Goal: Task Accomplishment & Management: Manage account settings

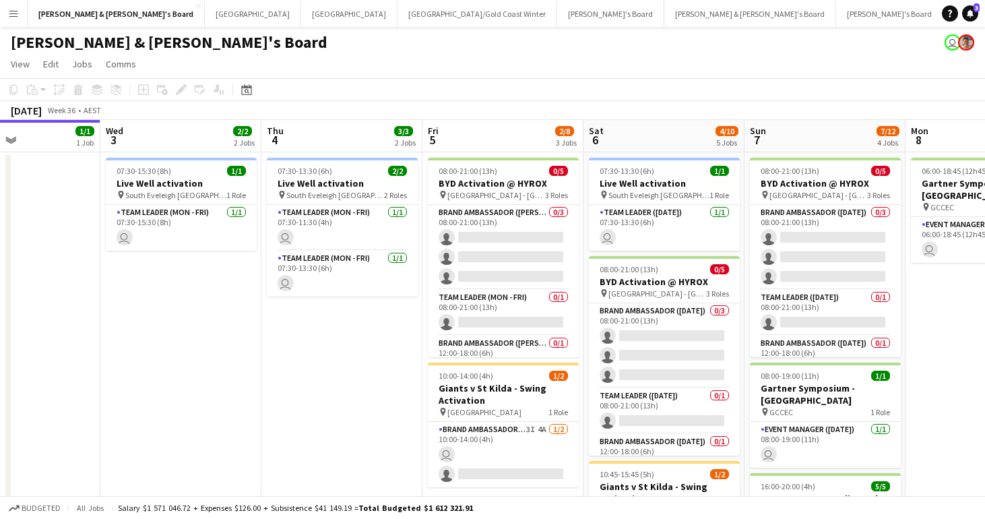
scroll to position [0, 554]
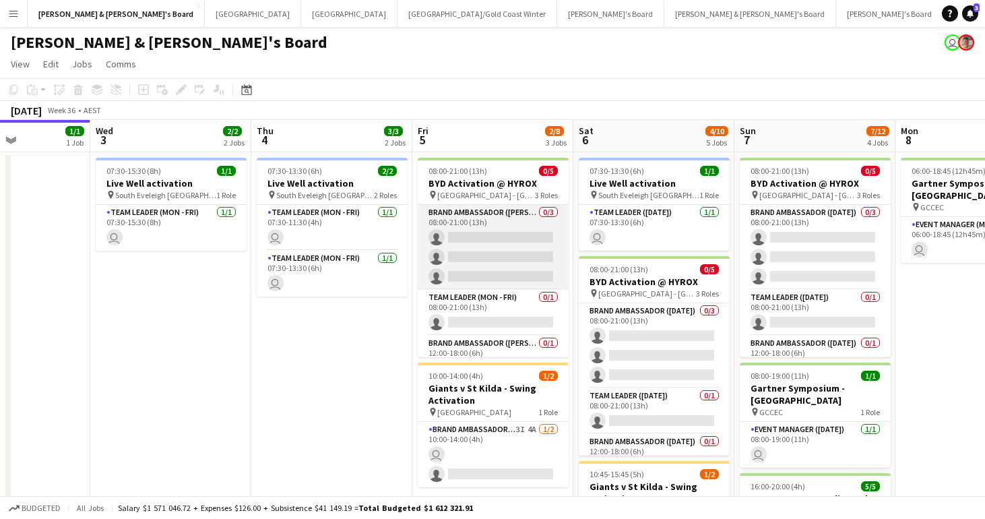
click at [489, 251] on app-card-role "Brand Ambassador (Mon - Fri) 0/3 08:00-21:00 (13h) single-neutral-actions singl…" at bounding box center [493, 247] width 151 height 85
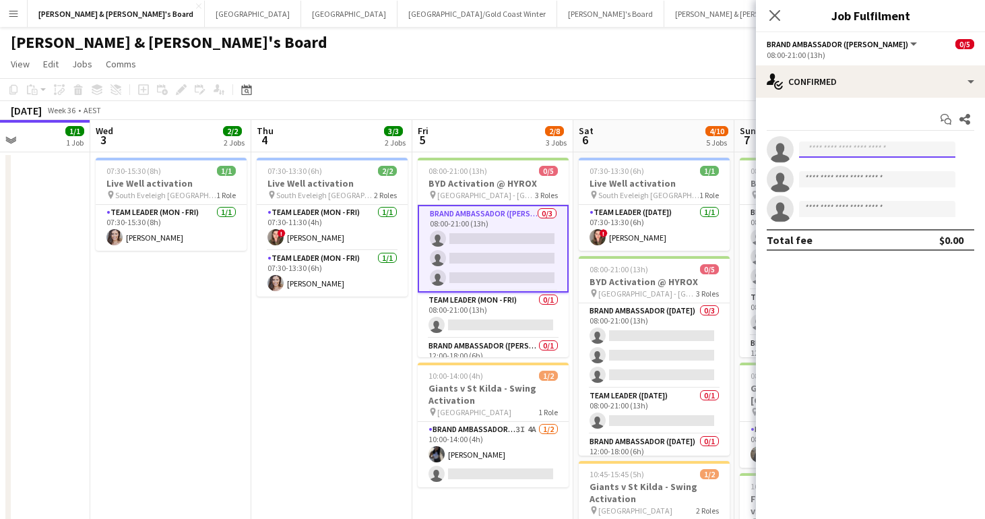
click at [838, 157] on input at bounding box center [877, 150] width 156 height 16
type input "*****"
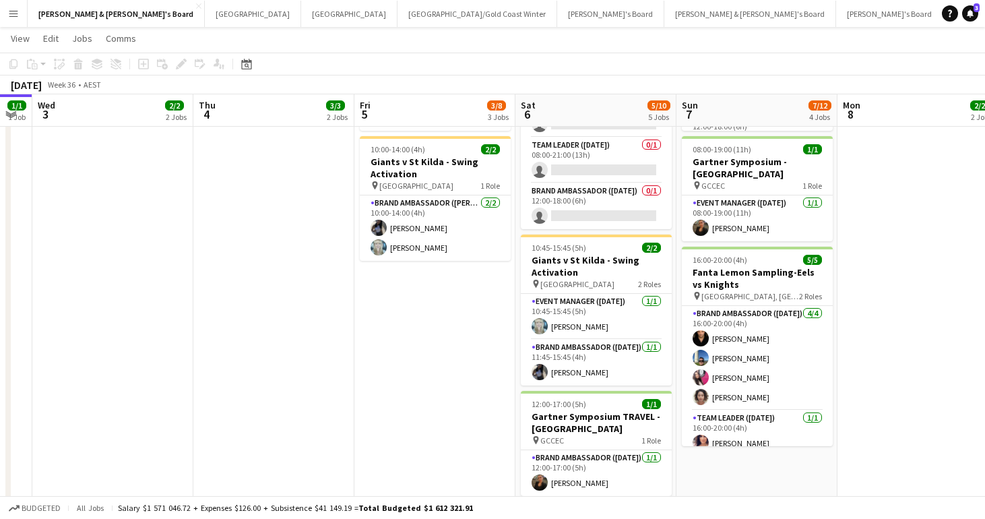
scroll to position [0, 613]
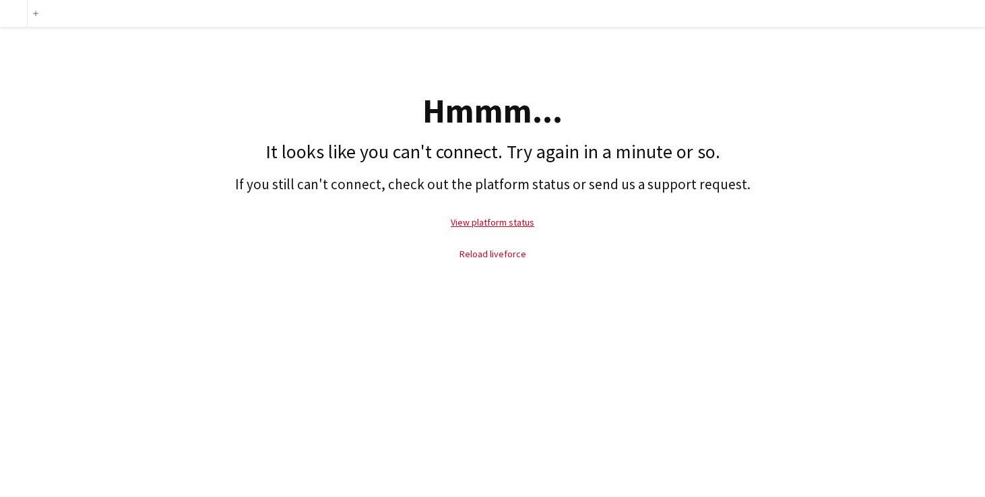
click at [497, 256] on link "Reload liveforce" at bounding box center [493, 254] width 67 height 12
click at [497, 253] on link "Reload liveforce" at bounding box center [493, 254] width 67 height 12
click at [485, 253] on link "Reload liveforce" at bounding box center [493, 254] width 67 height 12
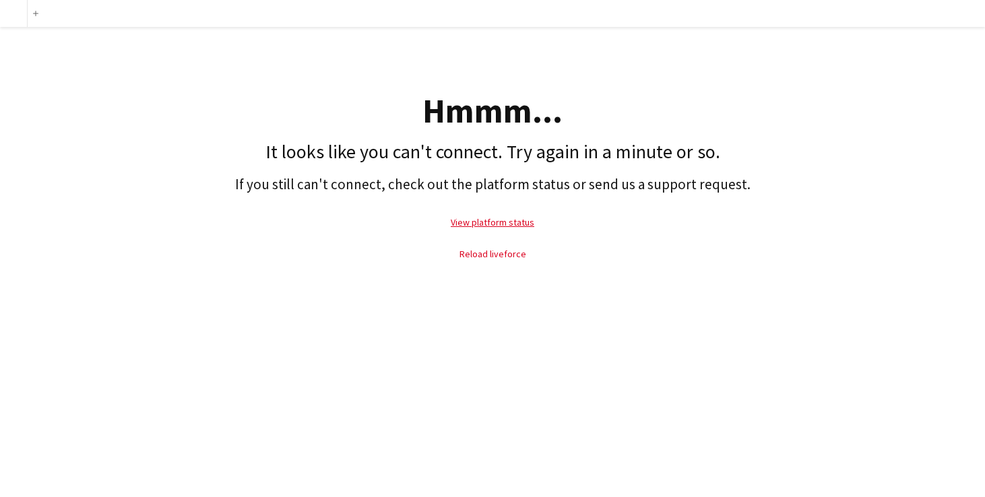
click at [501, 251] on link "Reload liveforce" at bounding box center [493, 254] width 67 height 12
click at [506, 250] on link "Reload liveforce" at bounding box center [493, 254] width 67 height 12
click at [505, 252] on link "Reload liveforce" at bounding box center [493, 254] width 67 height 12
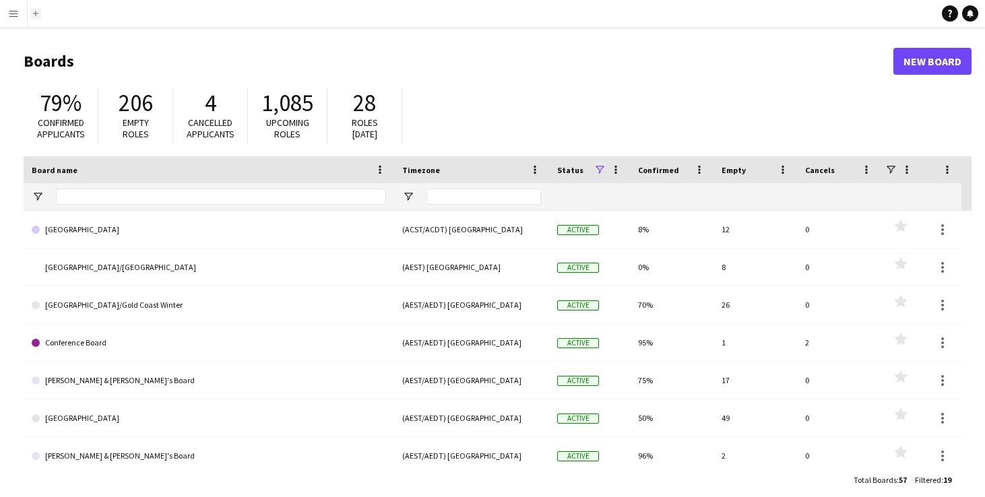
click at [37, 16] on button "add" at bounding box center [35, 13] width 11 height 11
click at [35, 14] on app-icon "add" at bounding box center [35, 13] width 5 height 5
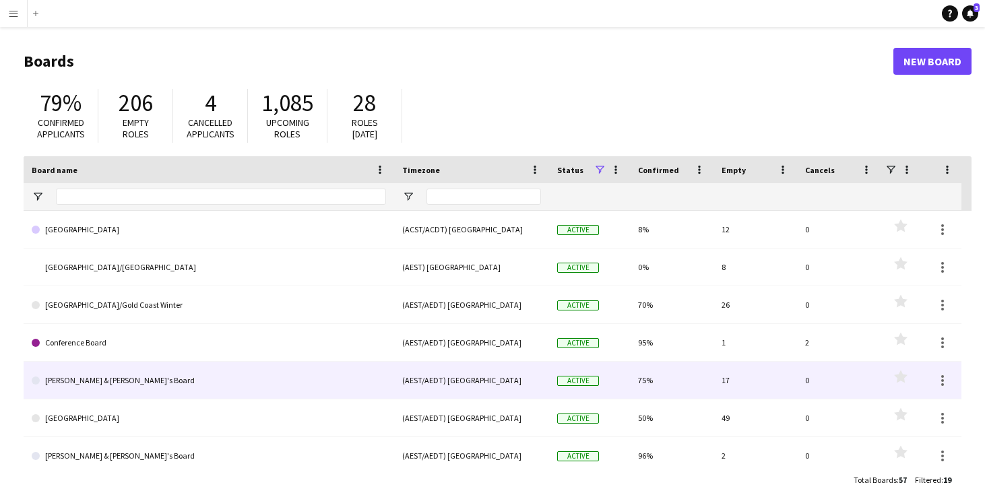
click at [90, 384] on link "James & Arrence's Board" at bounding box center [209, 381] width 355 height 38
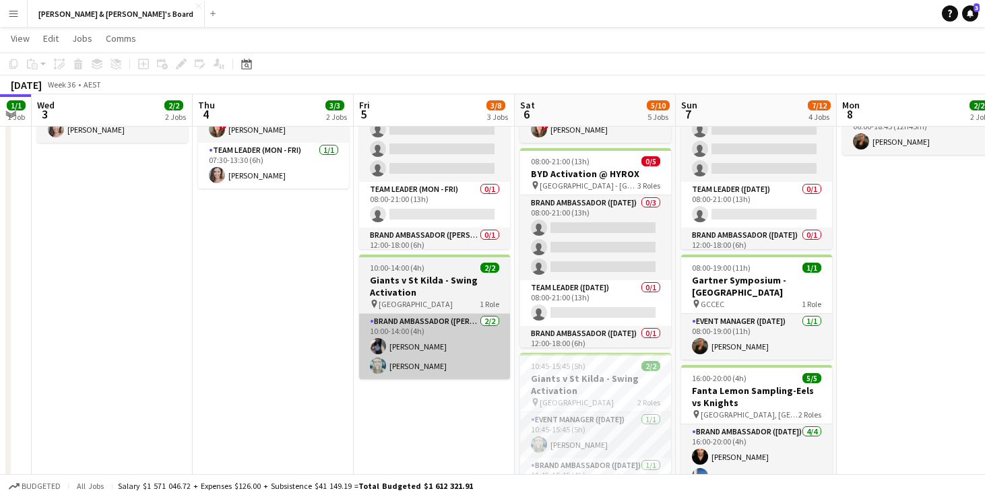
scroll to position [0, 613]
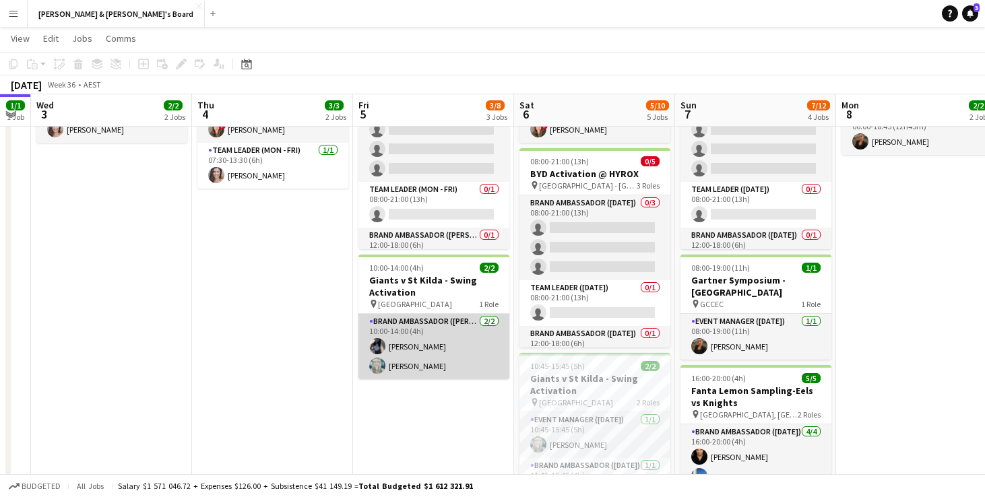
click at [414, 370] on app-card-role "Brand Ambassador (Mon - Fri) 2/2 10:00-14:00 (4h) Lorella Yang Brittany Smith" at bounding box center [434, 346] width 151 height 65
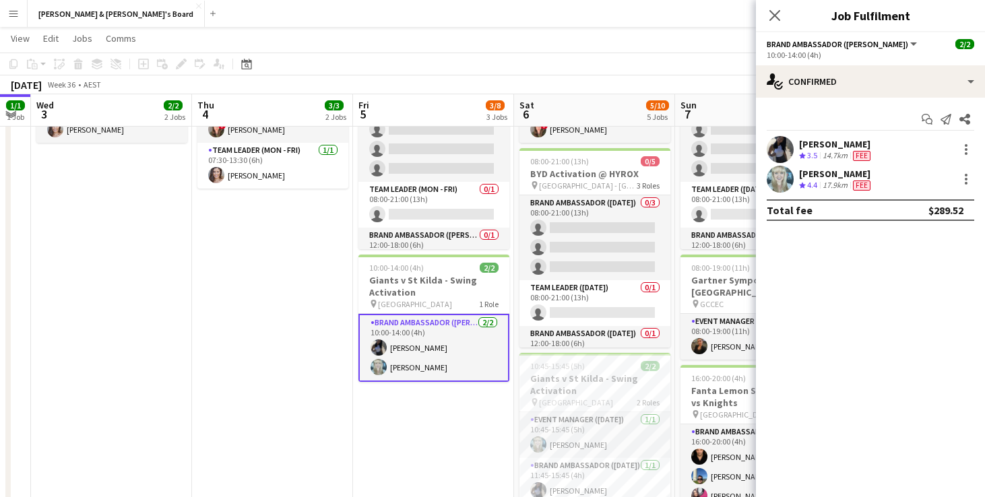
click at [834, 180] on div "17.9km" at bounding box center [835, 185] width 30 height 11
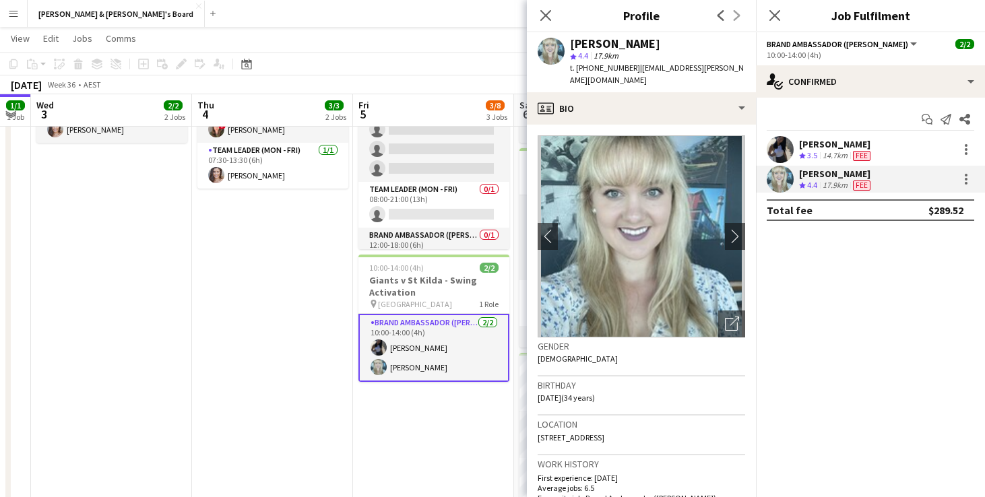
click at [812, 158] on span "3.5" at bounding box center [812, 155] width 10 height 10
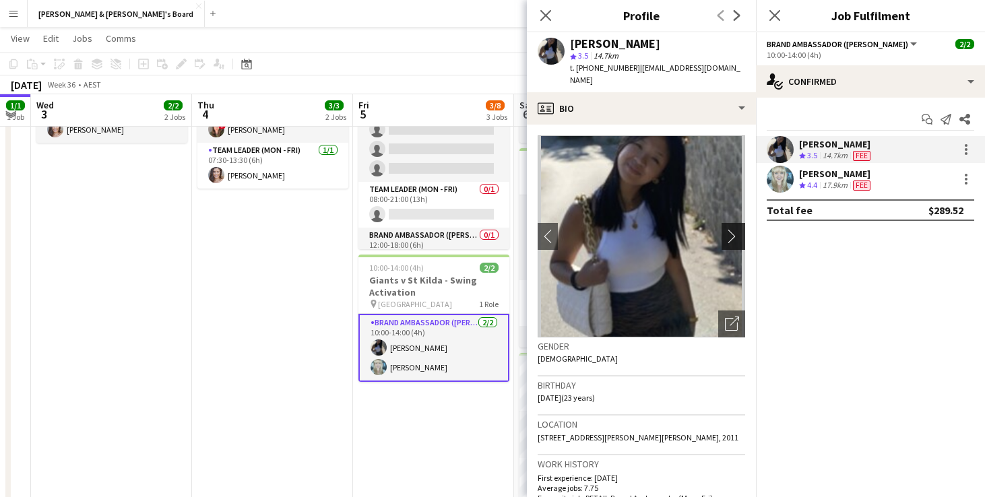
click at [731, 229] on app-icon "chevron-right" at bounding box center [735, 236] width 21 height 14
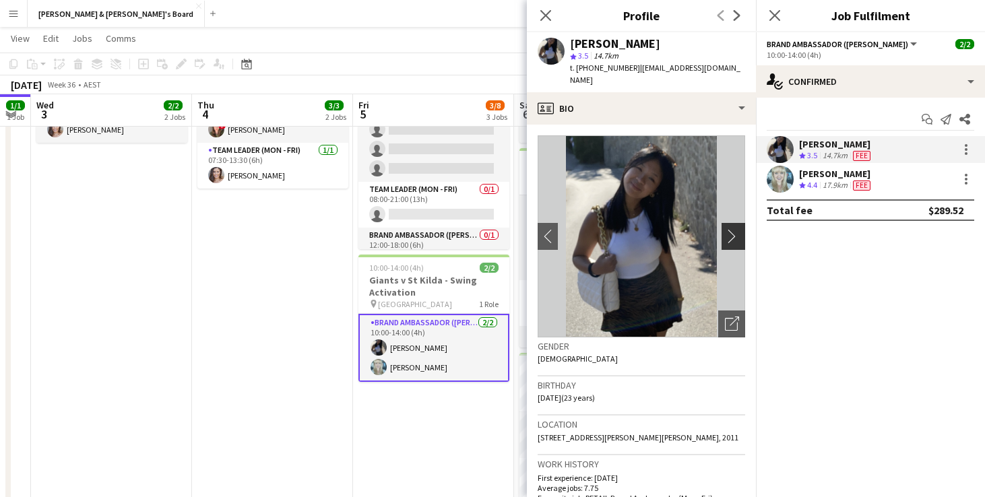
click at [732, 229] on app-icon "chevron-right" at bounding box center [735, 236] width 21 height 14
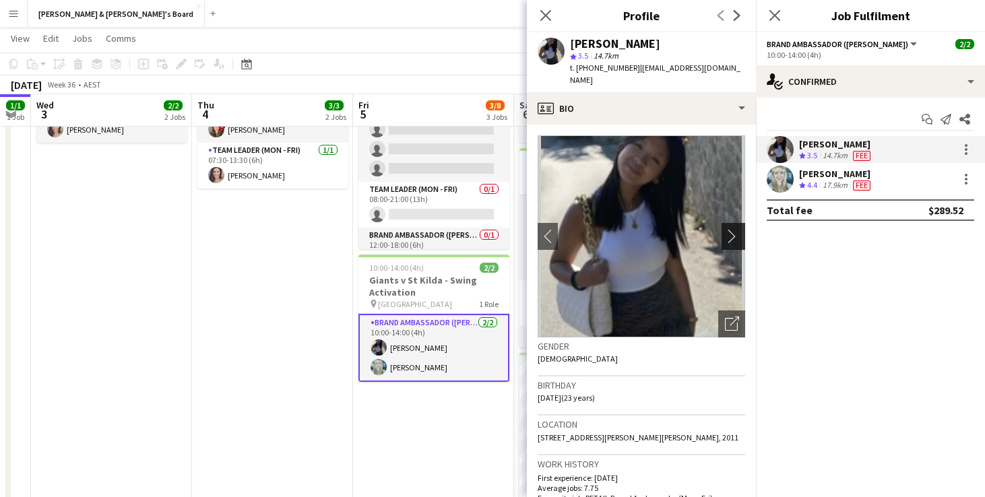
click at [736, 229] on app-icon "chevron-right" at bounding box center [735, 236] width 21 height 14
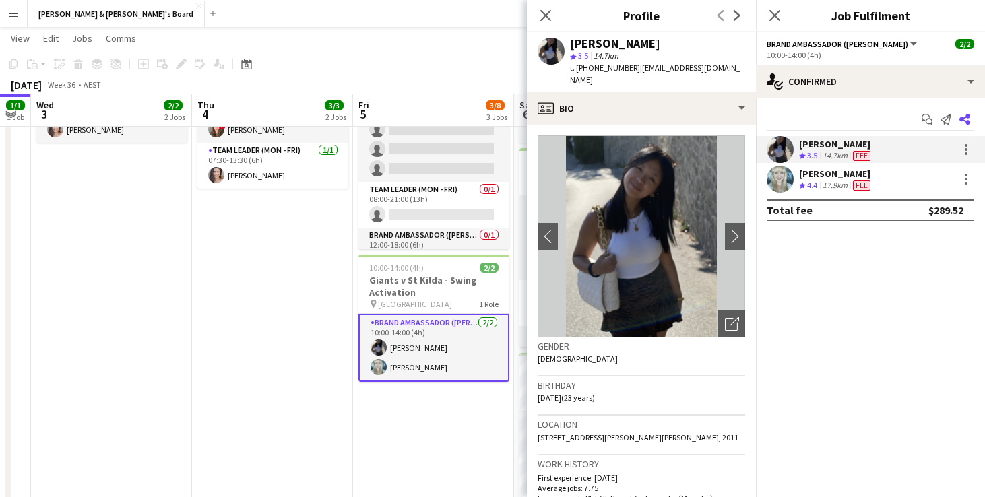
click at [966, 119] on icon "Share" at bounding box center [965, 119] width 11 height 11
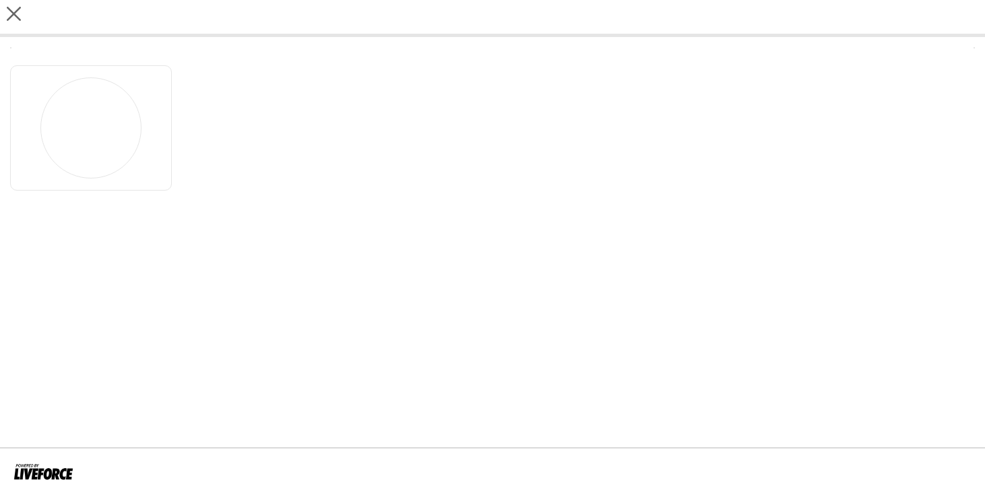
click at [966, 119] on div at bounding box center [492, 125] width 965 height 132
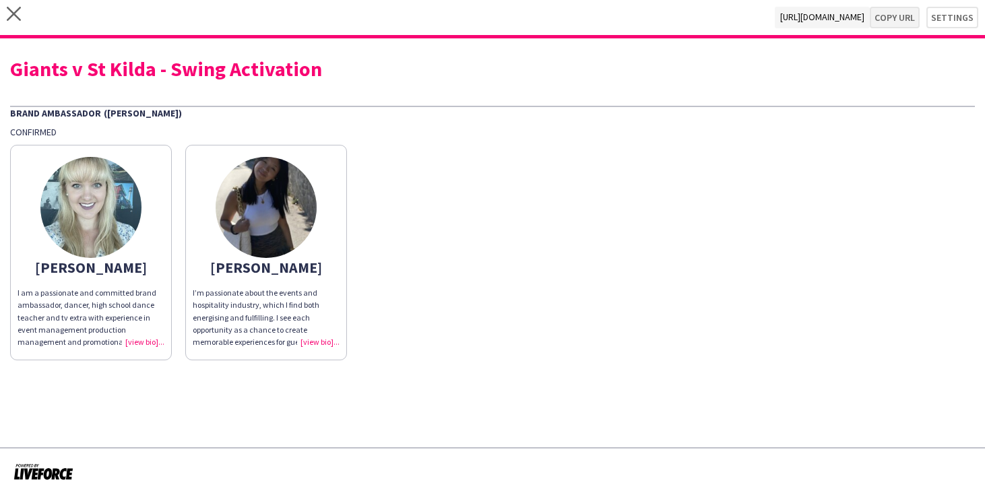
click at [895, 21] on button "Copy url" at bounding box center [895, 18] width 50 height 22
click at [125, 203] on img at bounding box center [90, 207] width 101 height 101
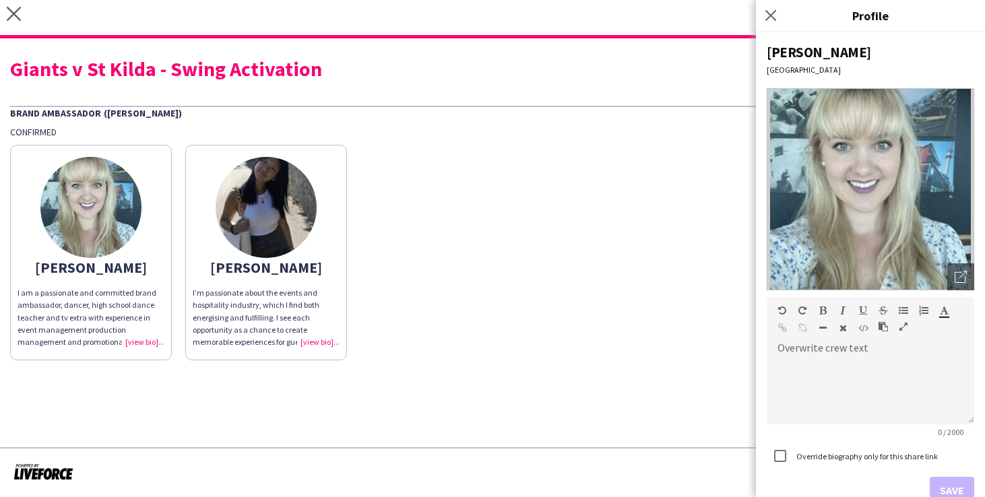
click at [824, 215] on img at bounding box center [871, 189] width 208 height 202
click at [257, 212] on img at bounding box center [266, 207] width 101 height 101
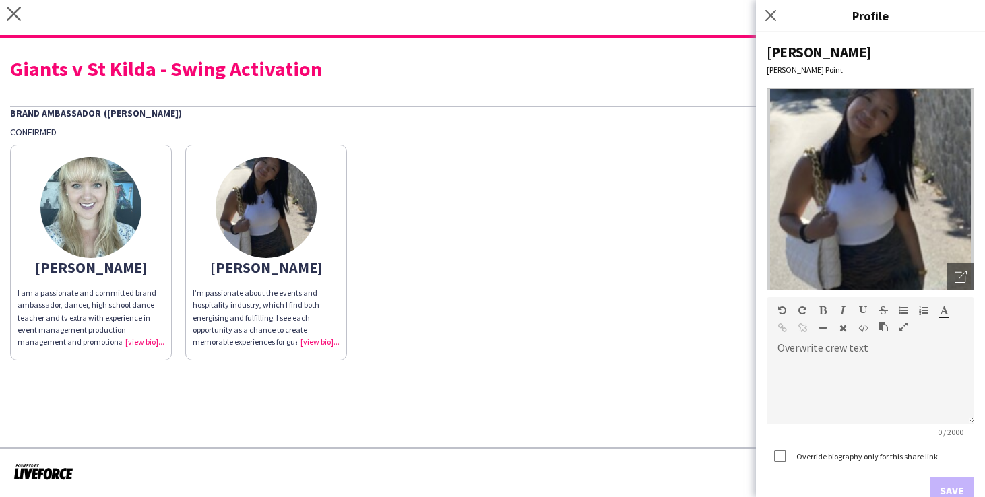
click at [834, 214] on img at bounding box center [871, 189] width 208 height 202
click at [964, 278] on icon "Open photos pop-in" at bounding box center [961, 277] width 12 height 12
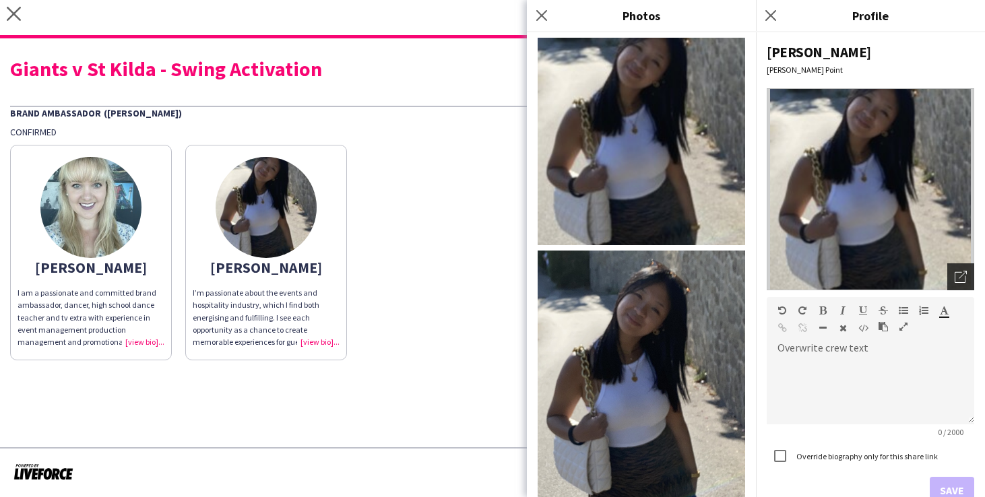
click at [964, 278] on icon "Open photos pop-in" at bounding box center [961, 277] width 12 height 12
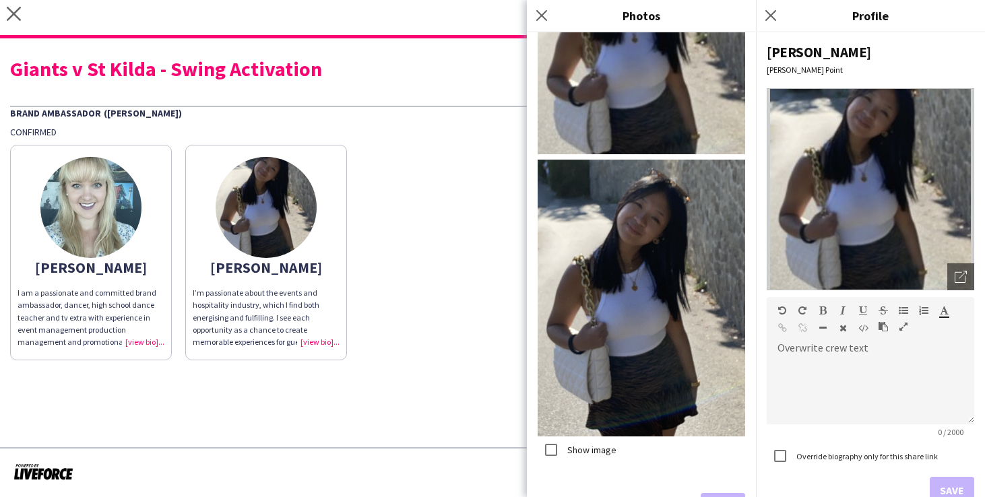
scroll to position [90, 0]
click at [648, 296] on img at bounding box center [642, 298] width 208 height 277
click at [9, 13] on icon "close" at bounding box center [14, 14] width 14 height 14
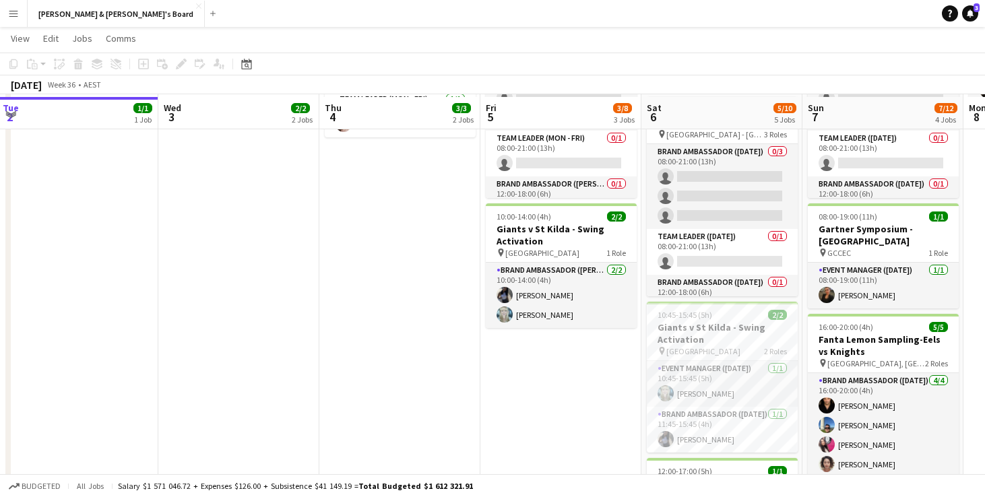
scroll to position [160, 0]
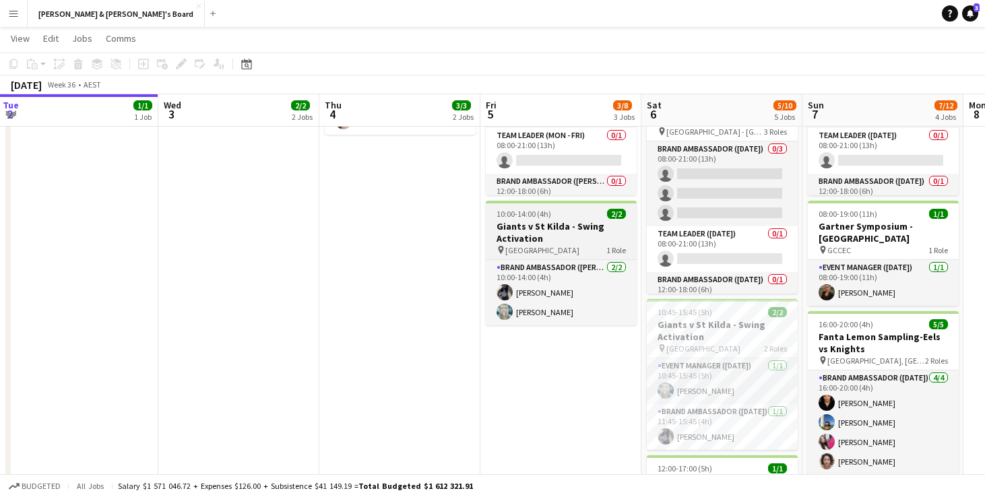
click at [537, 231] on h3 "Giants v St Kilda - Swing Activation" at bounding box center [561, 232] width 151 height 24
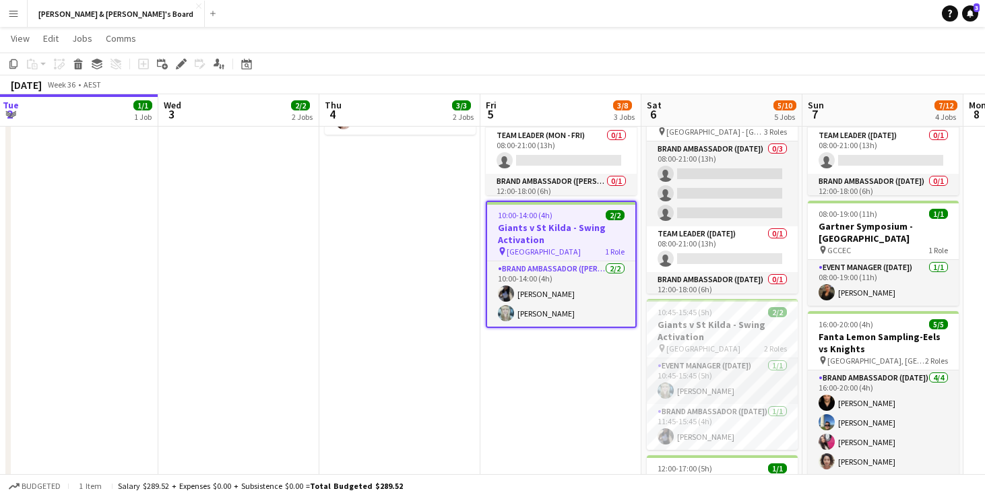
click at [537, 231] on h3 "Giants v St Kilda - Swing Activation" at bounding box center [561, 234] width 148 height 24
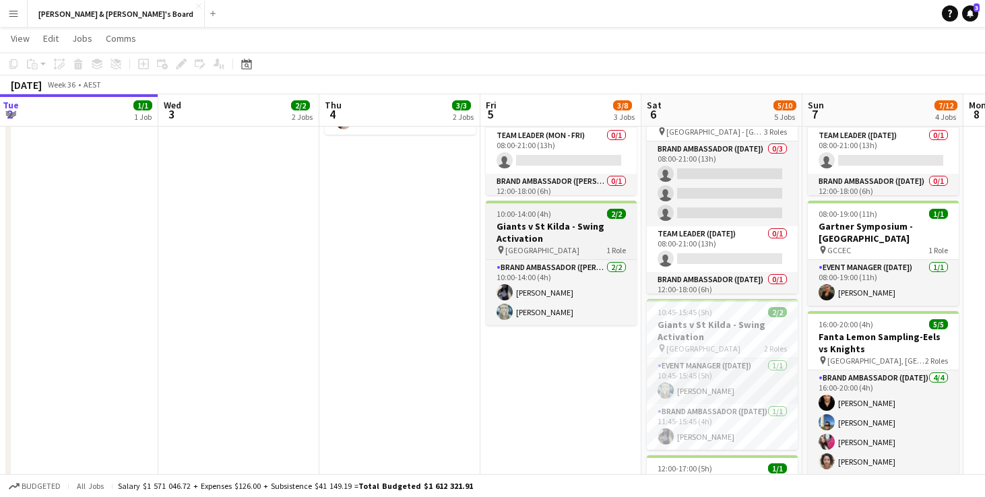
click at [537, 231] on h3 "Giants v St Kilda - Swing Activation" at bounding box center [561, 232] width 151 height 24
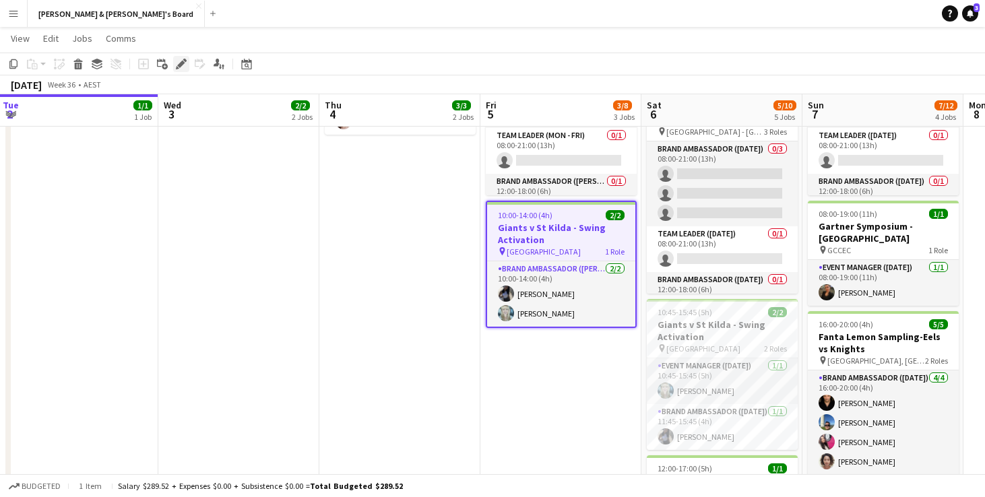
click at [178, 69] on icon at bounding box center [177, 67] width 3 height 3
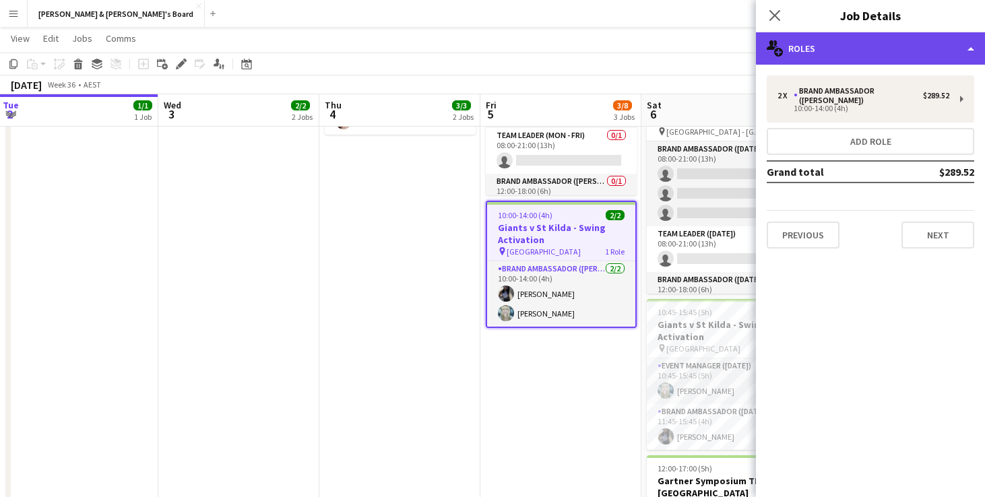
click at [851, 46] on div "multiple-users-add Roles" at bounding box center [870, 48] width 229 height 32
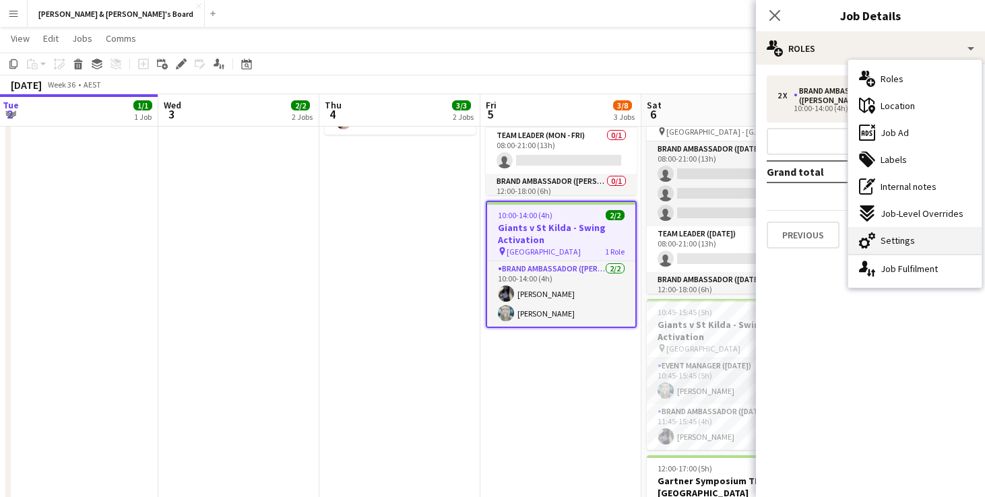
click at [907, 246] on span "Settings" at bounding box center [898, 241] width 34 height 12
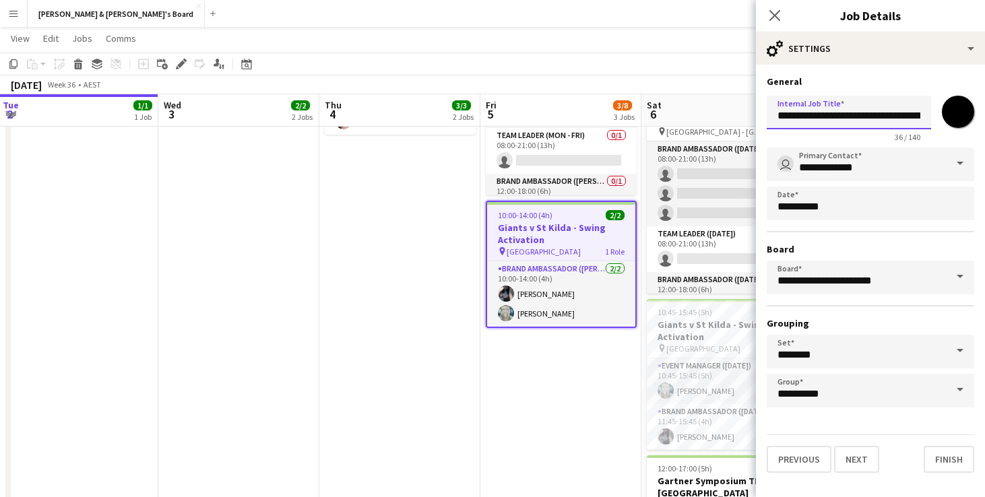
drag, startPoint x: 851, startPoint y: 117, endPoint x: 817, endPoint y: 116, distance: 34.4
click at [817, 116] on input "**********" at bounding box center [849, 113] width 164 height 34
type input "**********"
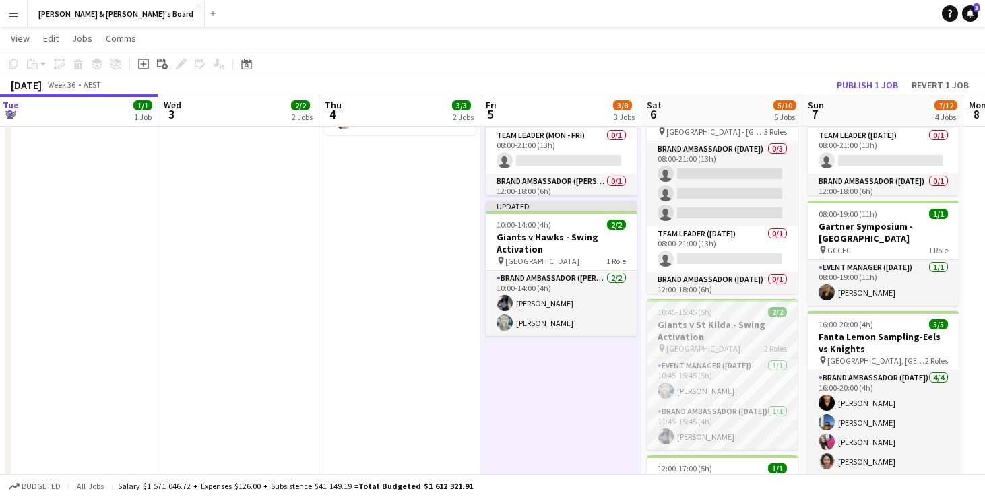
click at [704, 332] on h3 "Giants v St Kilda - Swing Activation" at bounding box center [722, 331] width 151 height 24
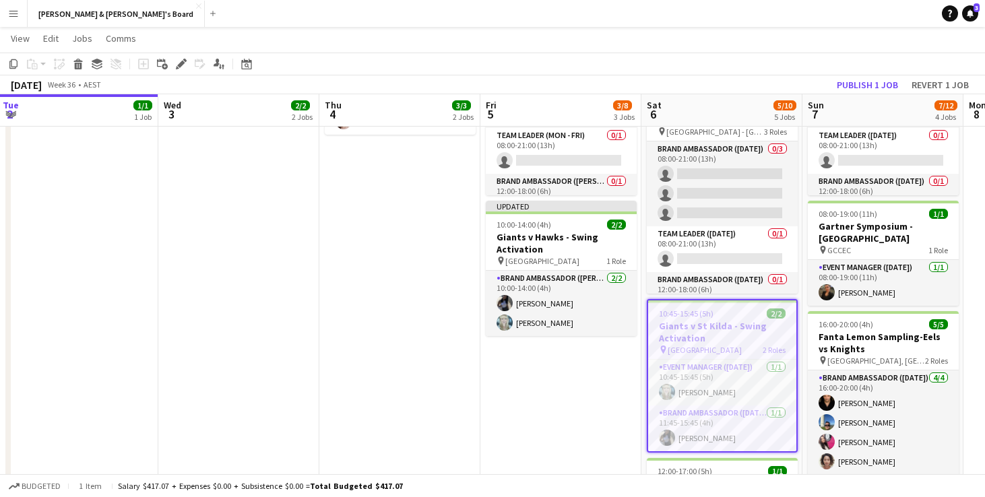
click at [717, 324] on h3 "Giants v St Kilda - Swing Activation" at bounding box center [722, 332] width 148 height 24
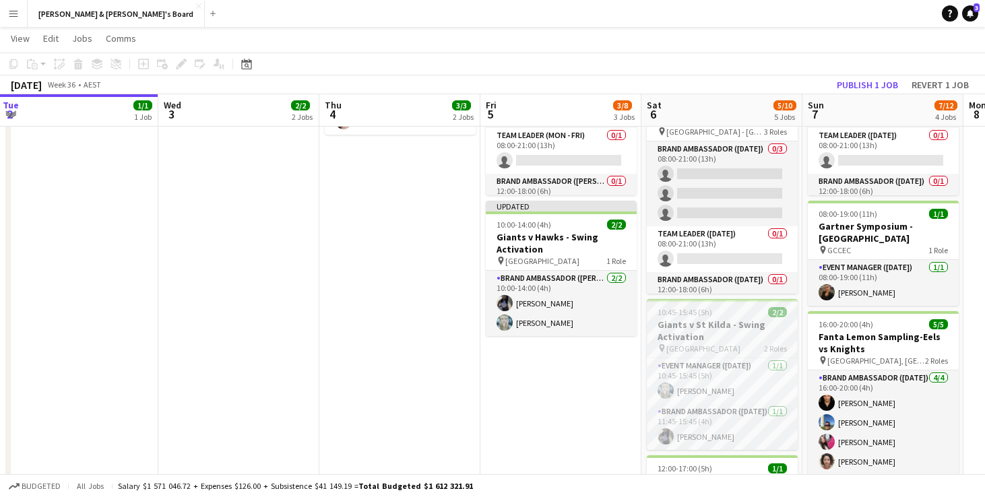
click at [717, 324] on h3 "Giants v St Kilda - Swing Activation" at bounding box center [722, 331] width 151 height 24
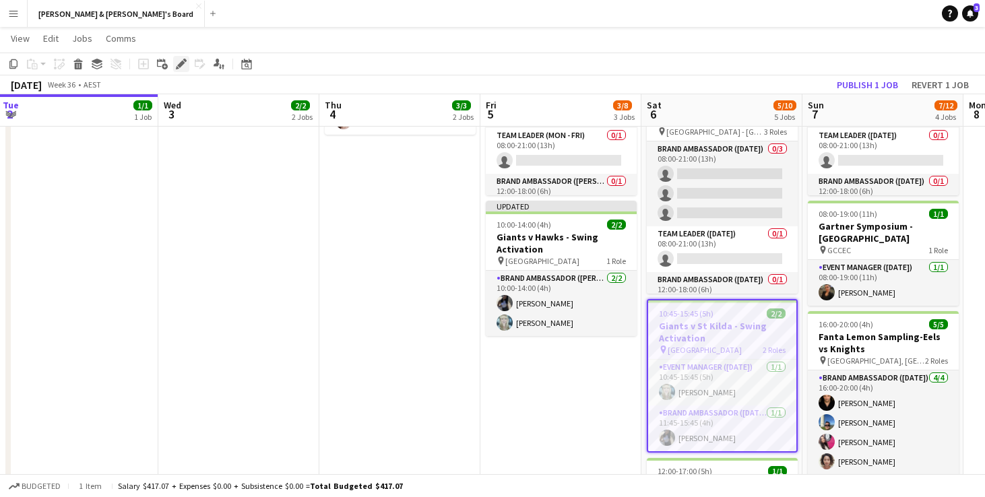
click at [180, 65] on icon at bounding box center [180, 64] width 7 height 7
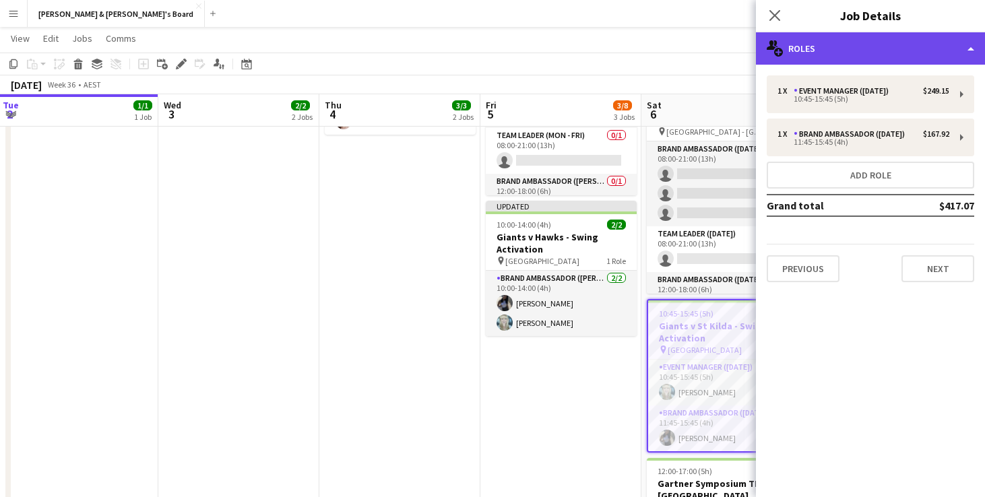
click at [842, 55] on div "multiple-users-add Roles" at bounding box center [870, 48] width 229 height 32
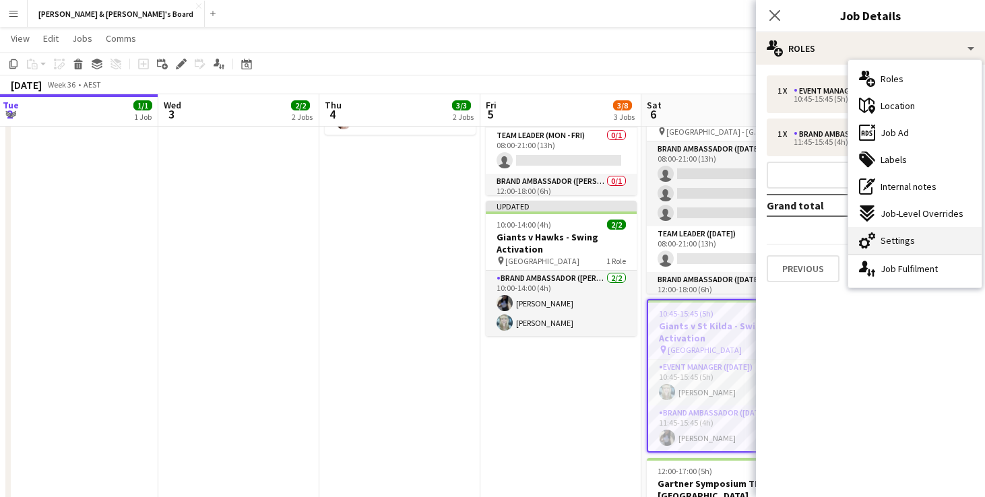
click at [900, 243] on span "Settings" at bounding box center [898, 241] width 34 height 12
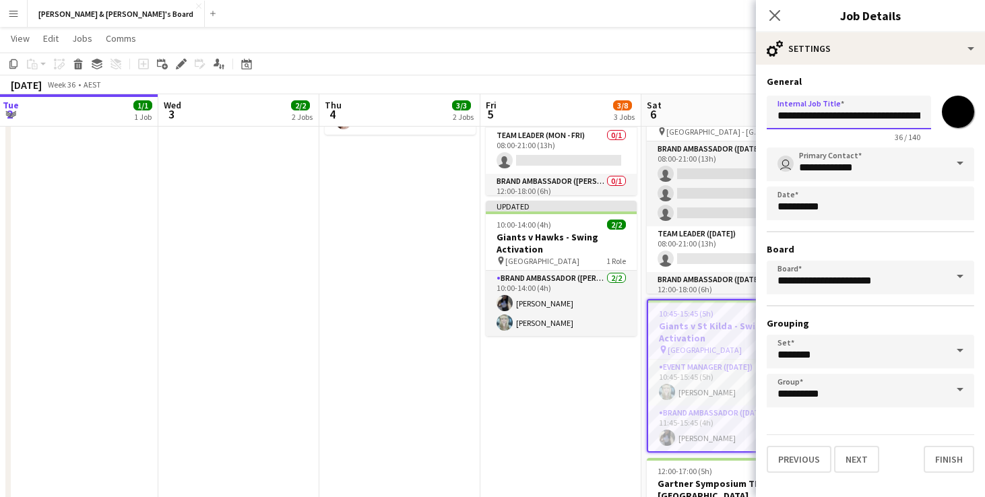
drag, startPoint x: 851, startPoint y: 118, endPoint x: 815, endPoint y: 119, distance: 36.4
click at [815, 119] on input "**********" at bounding box center [849, 113] width 164 height 34
type input "**********"
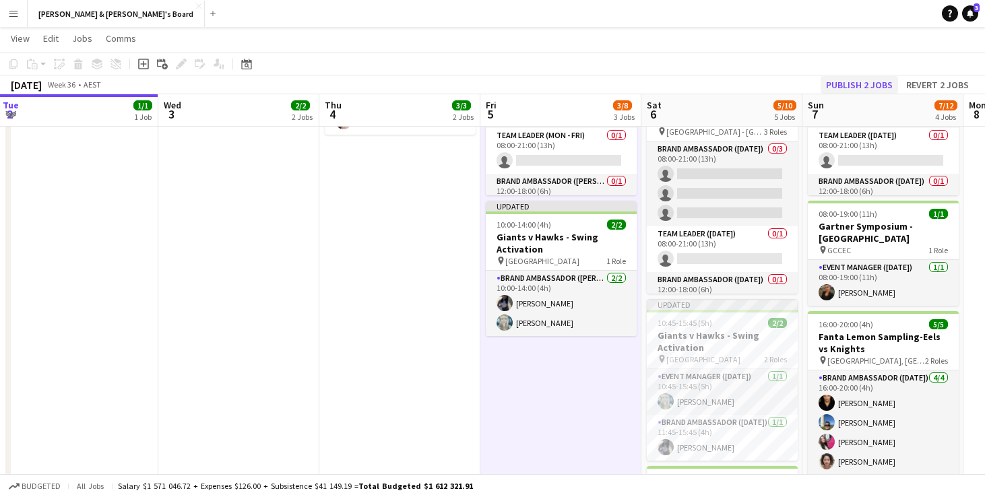
click at [863, 85] on button "Publish 2 jobs" at bounding box center [860, 85] width 78 height 18
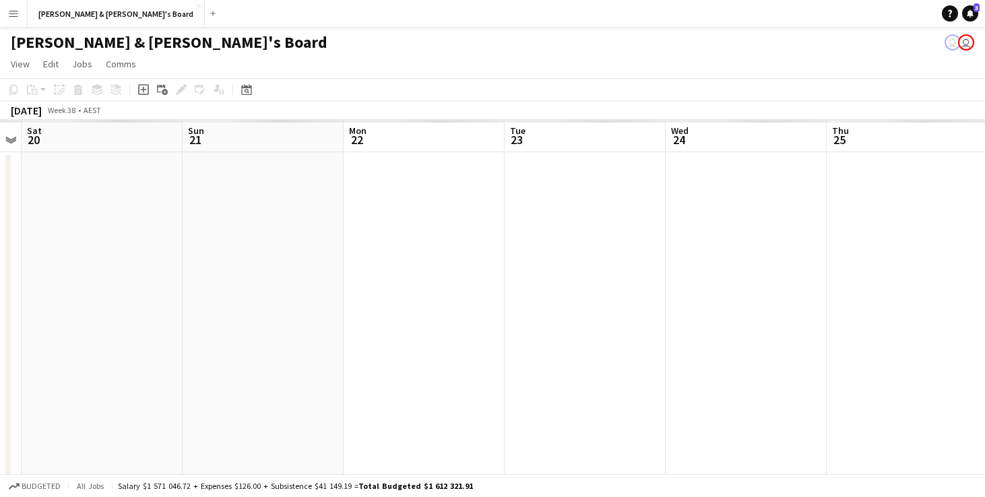
scroll to position [0, 644]
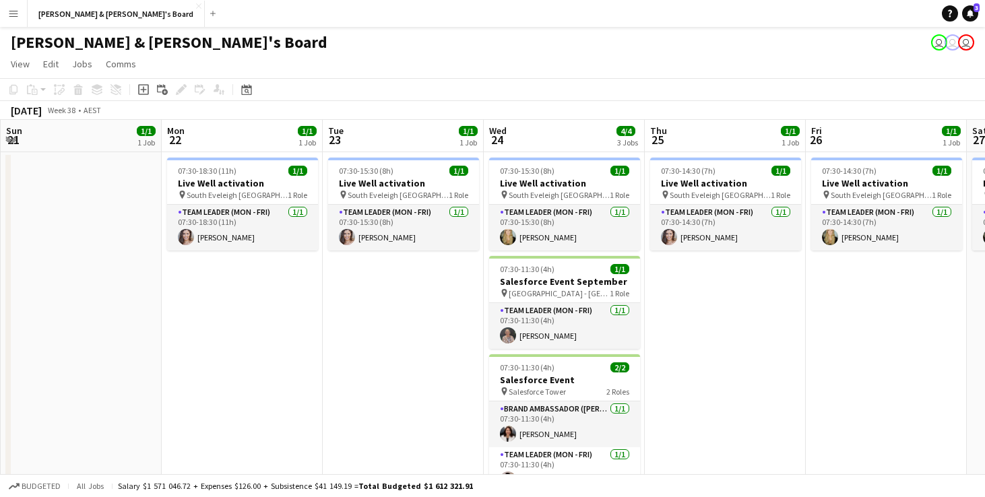
click at [629, 13] on app-navbar "Menu Boards Boards Boards All jobs Status Workforce Workforce My Workforce Recr…" at bounding box center [492, 13] width 985 height 27
drag, startPoint x: 750, startPoint y: 2, endPoint x: 750, endPoint y: -7, distance: 8.8
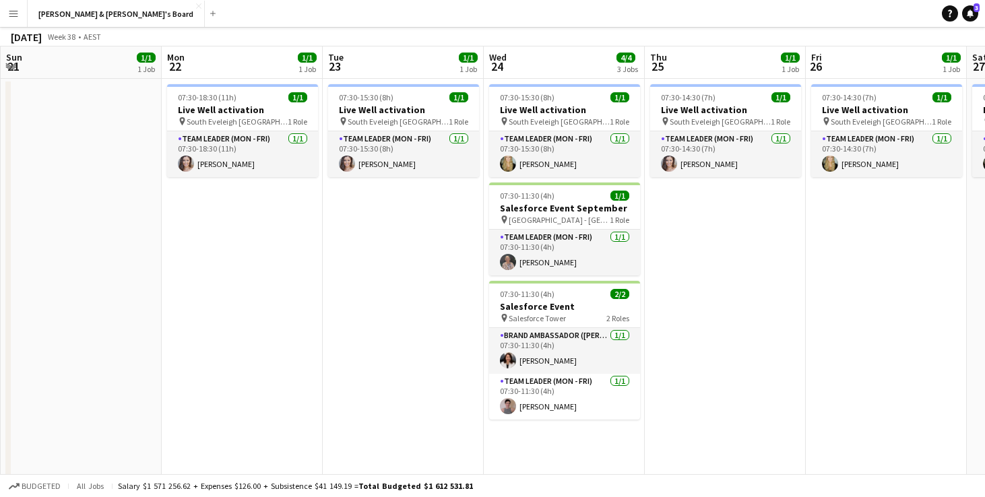
scroll to position [0, 0]
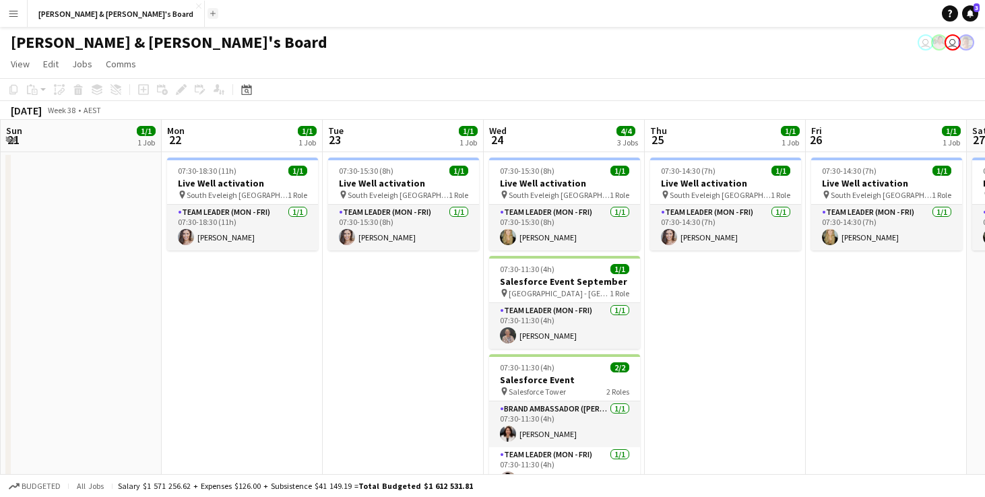
click at [210, 14] on app-icon "Add" at bounding box center [212, 13] width 5 height 5
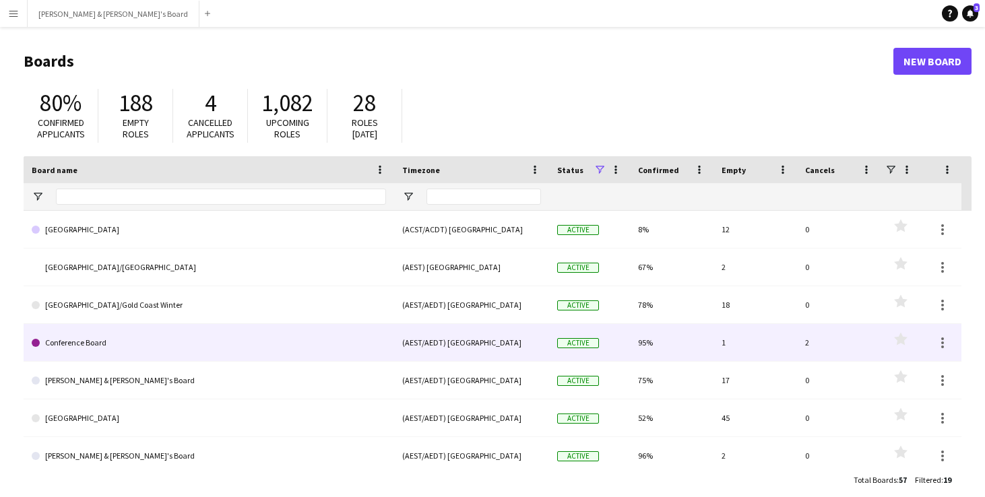
click at [108, 340] on link "Conference Board" at bounding box center [209, 343] width 355 height 38
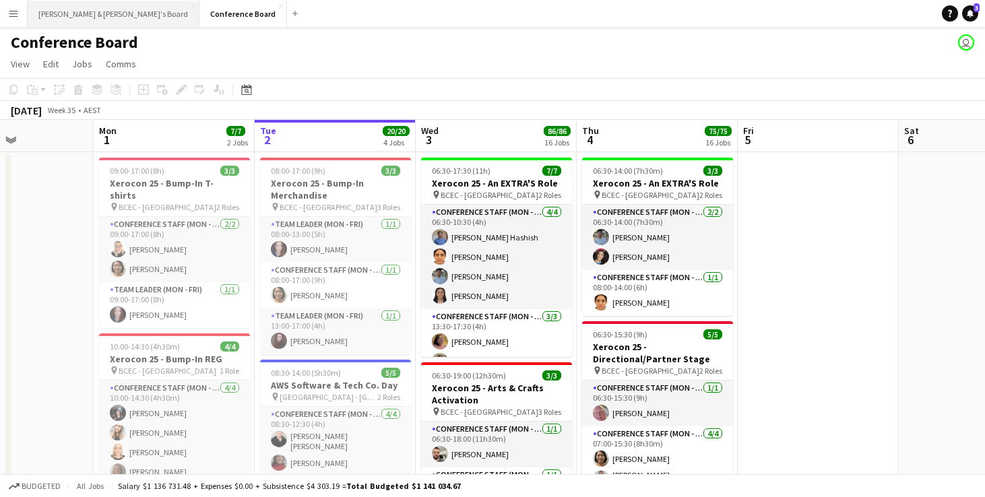
click at [69, 15] on button "James & Arrence's Board Close" at bounding box center [114, 14] width 172 height 26
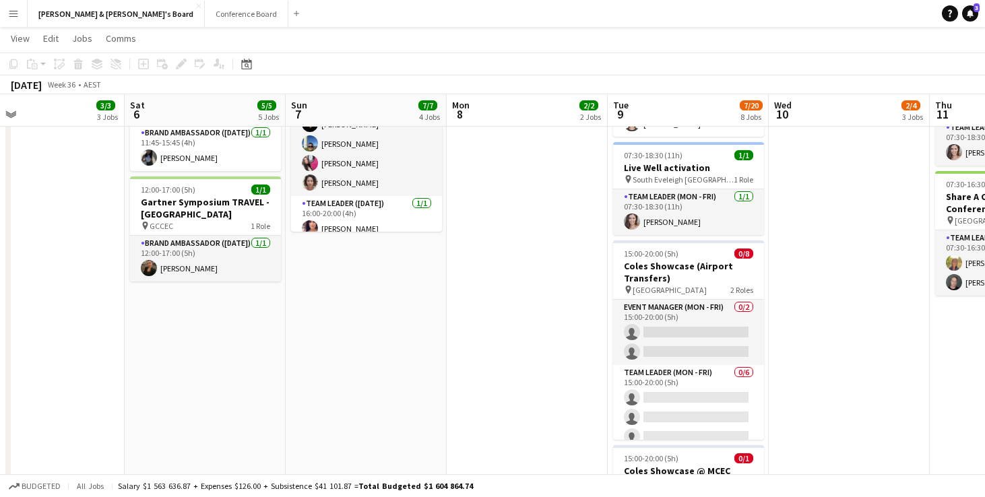
scroll to position [285, 0]
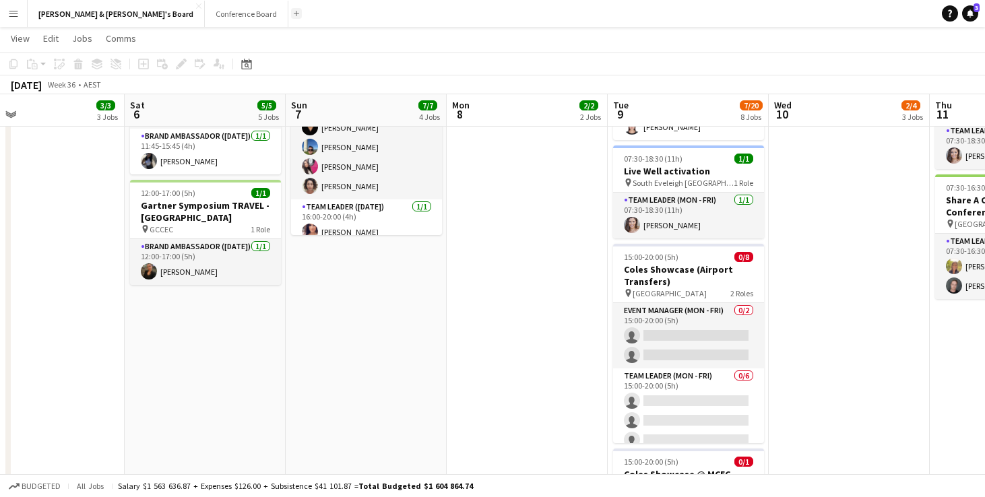
click at [291, 14] on button "Add" at bounding box center [296, 13] width 11 height 11
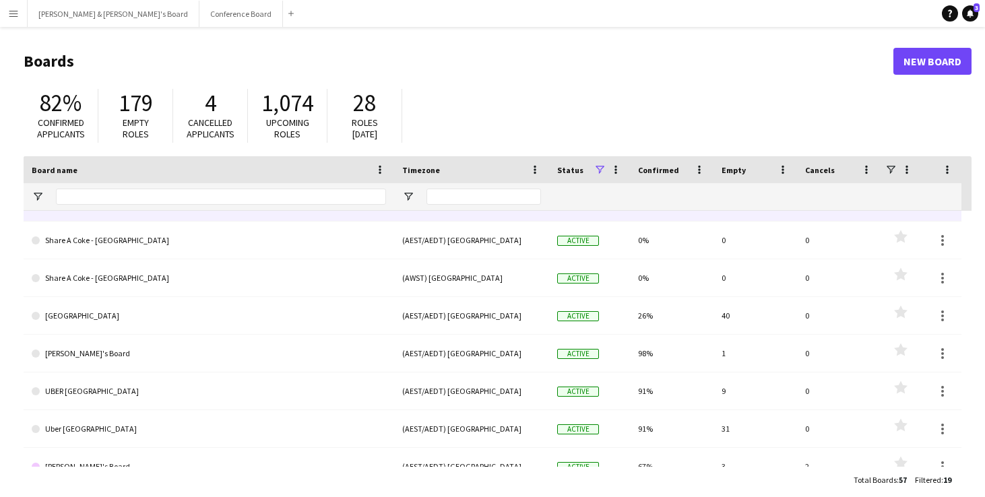
scroll to position [442, 0]
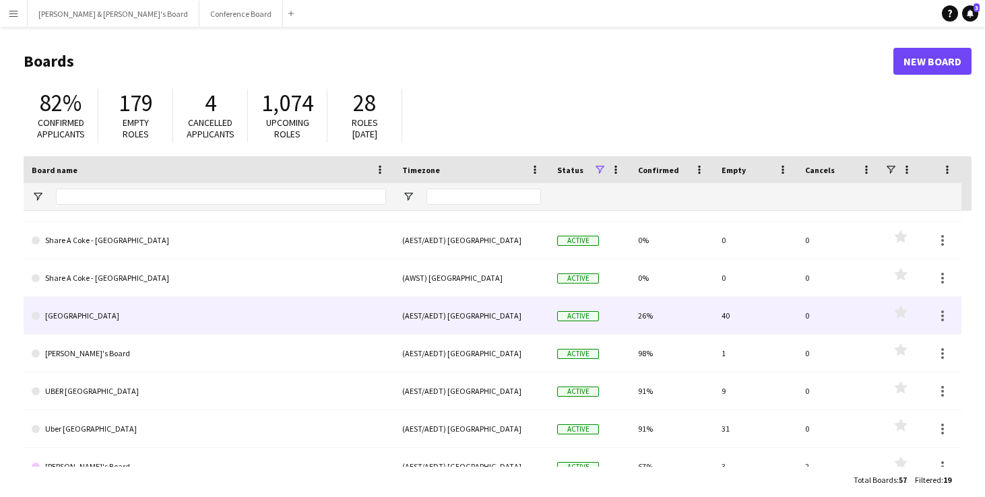
click at [80, 321] on link "Sydney" at bounding box center [209, 316] width 355 height 38
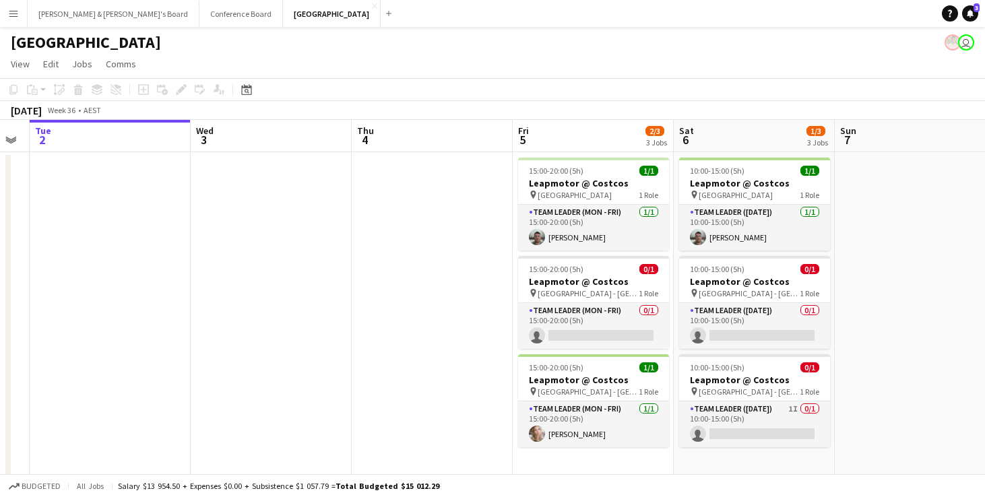
scroll to position [0, 480]
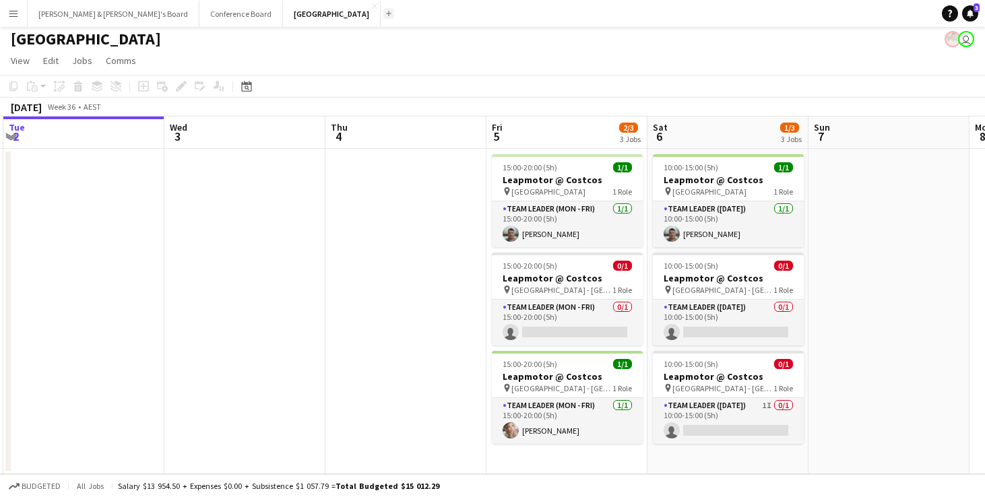
click at [386, 11] on app-icon "Add" at bounding box center [388, 13] width 5 height 5
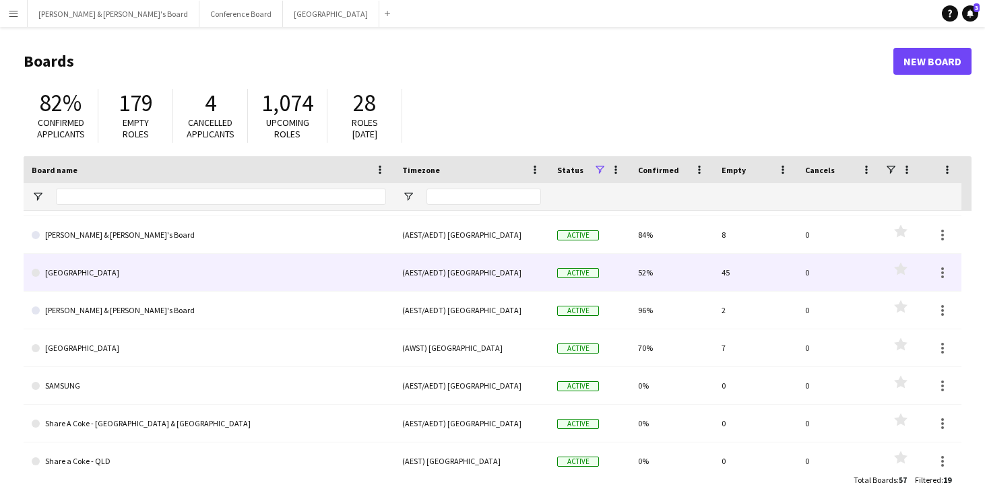
click at [115, 271] on link "Melbourne" at bounding box center [209, 273] width 355 height 38
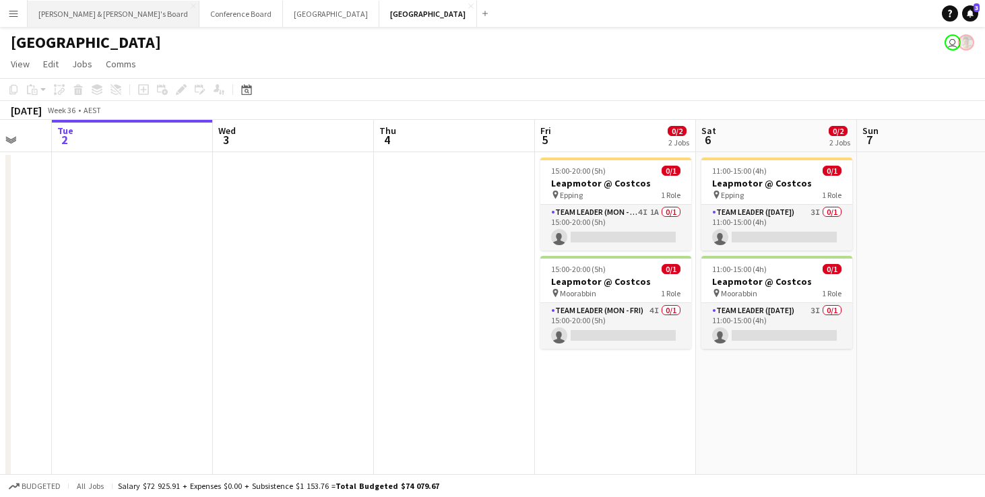
click at [94, 9] on button "James & Arrence's Board Close" at bounding box center [114, 14] width 172 height 26
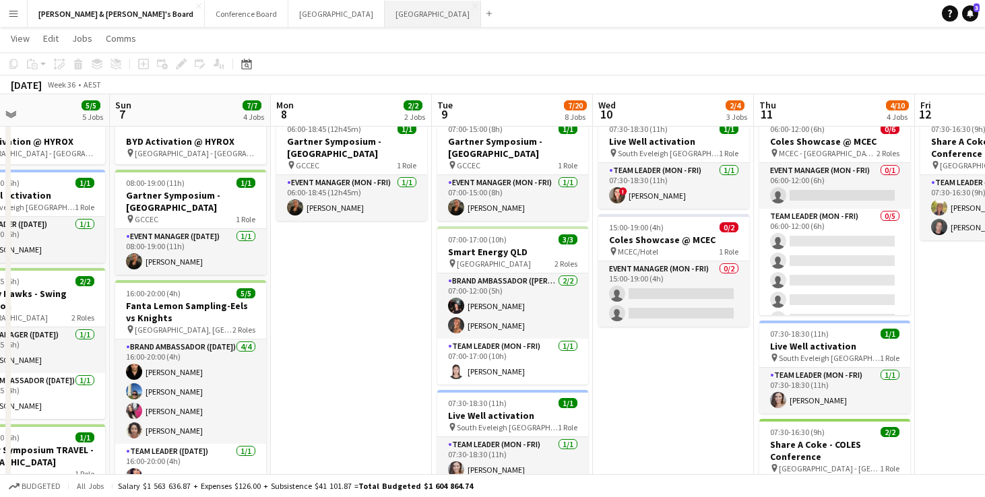
click at [385, 18] on button "Melbourne Close" at bounding box center [433, 14] width 96 height 26
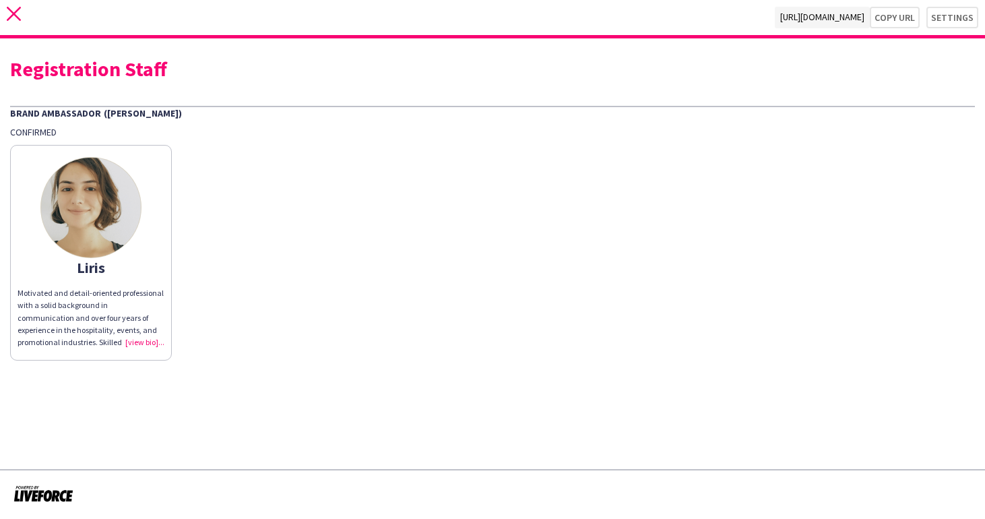
click at [13, 16] on icon "close" at bounding box center [14, 14] width 14 height 14
